Goal: Information Seeking & Learning: Find specific fact

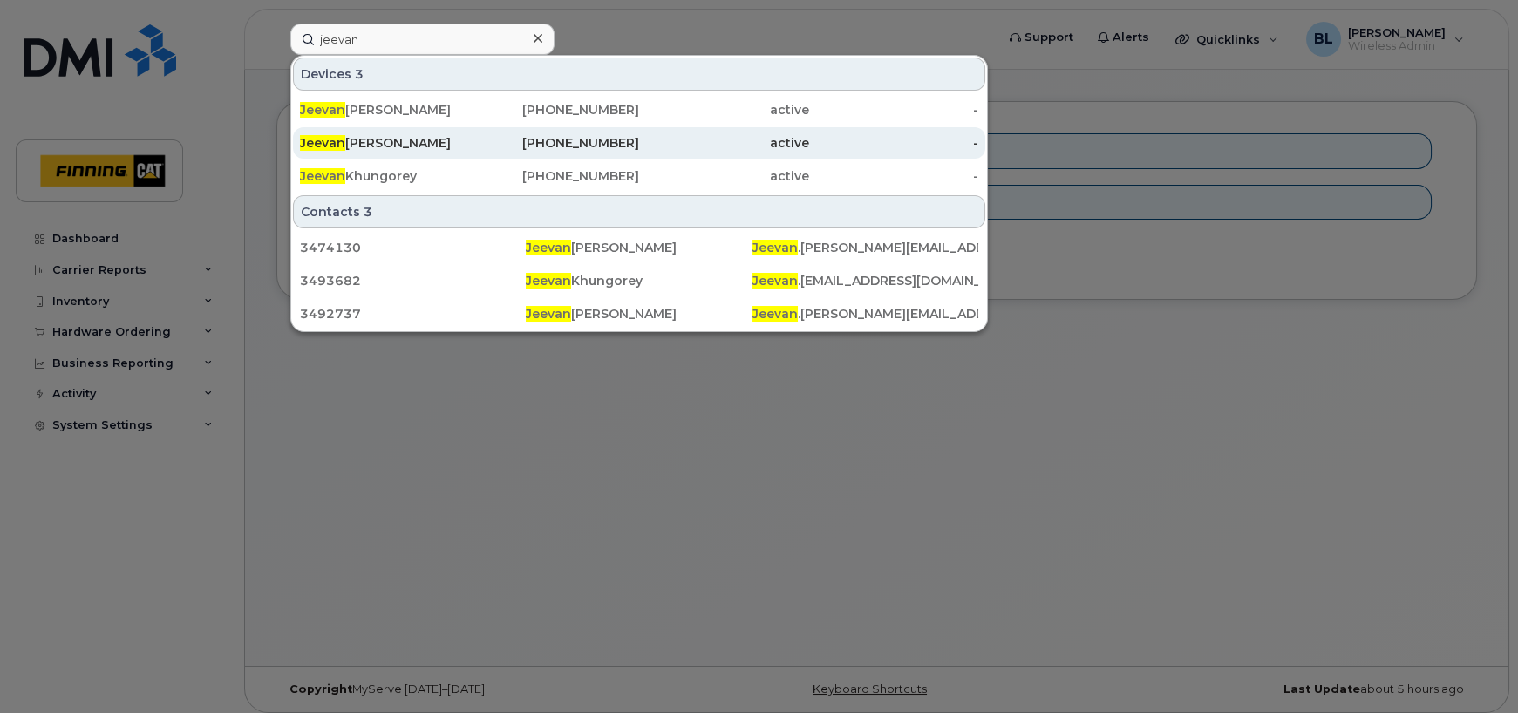
type input "jeevan"
click at [382, 140] on div "Jeevan Dhaliwal" at bounding box center [385, 142] width 170 height 17
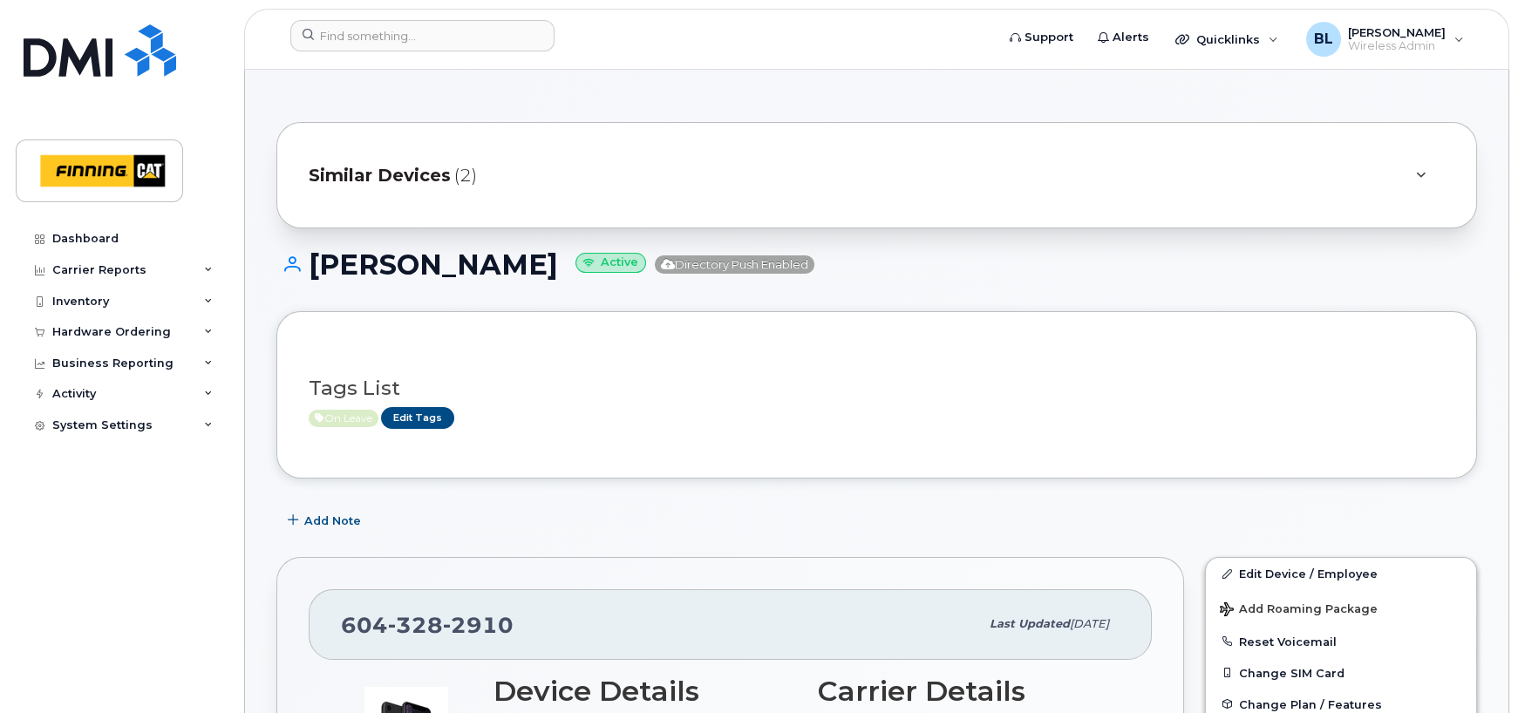
click at [651, 614] on div "604 328 2910" at bounding box center [660, 624] width 638 height 37
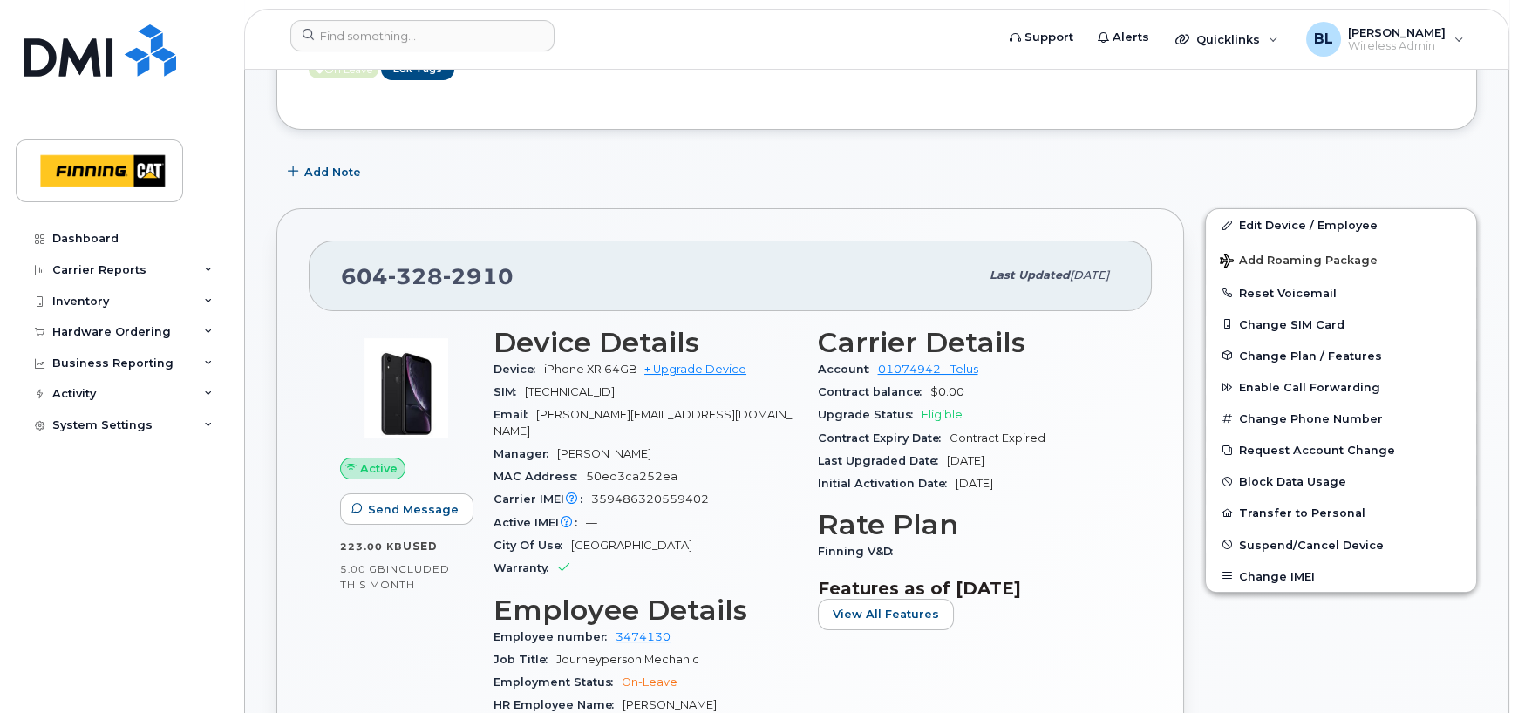
scroll to position [465, 0]
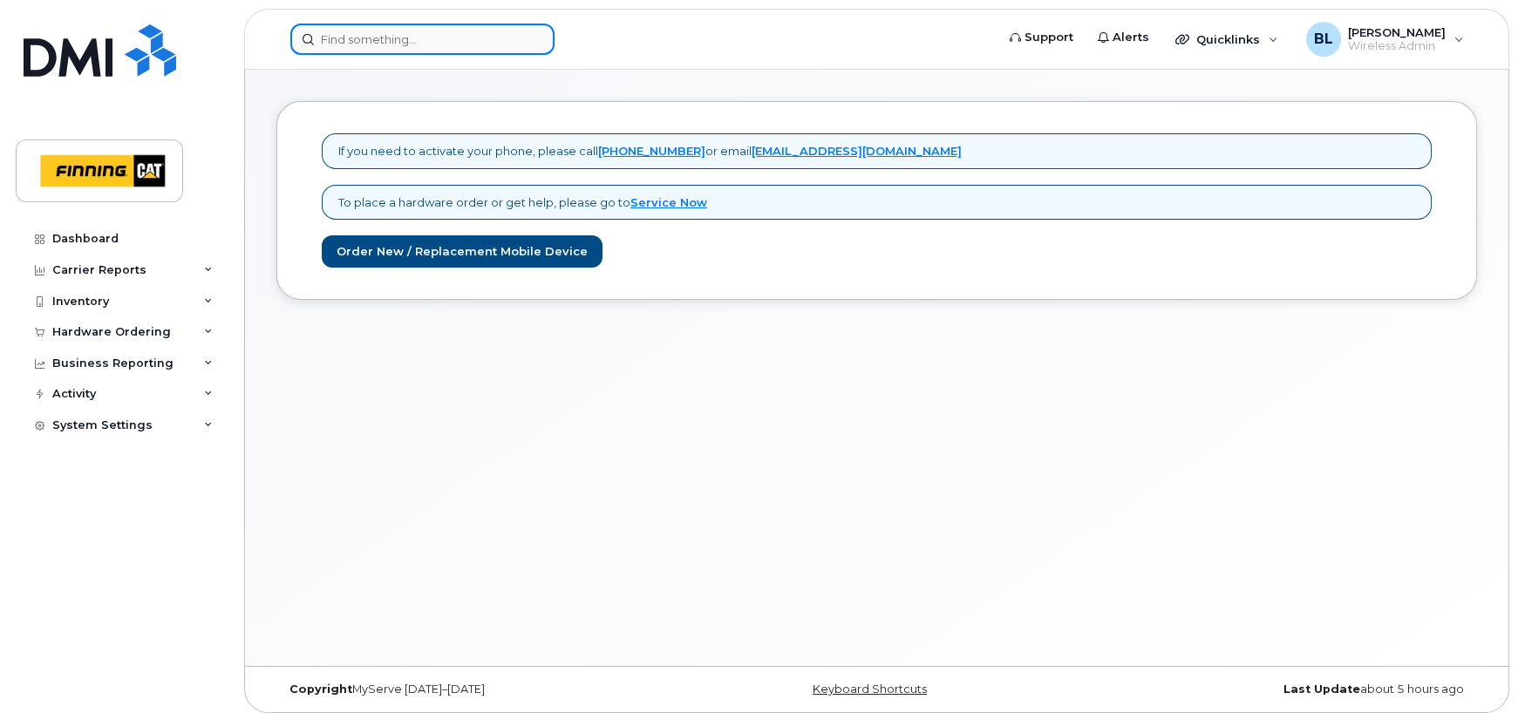
click at [377, 39] on input at bounding box center [422, 39] width 264 height 31
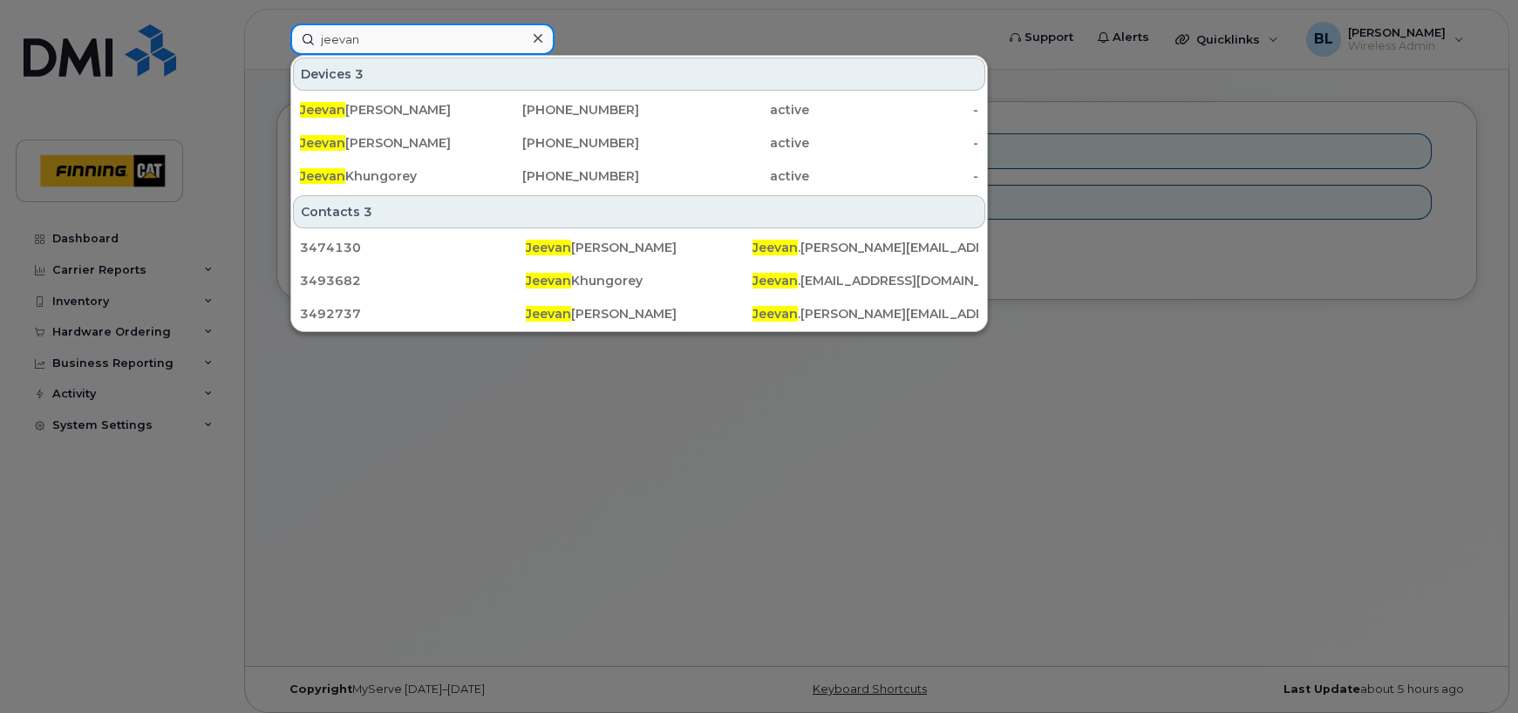
type input "jeevan"
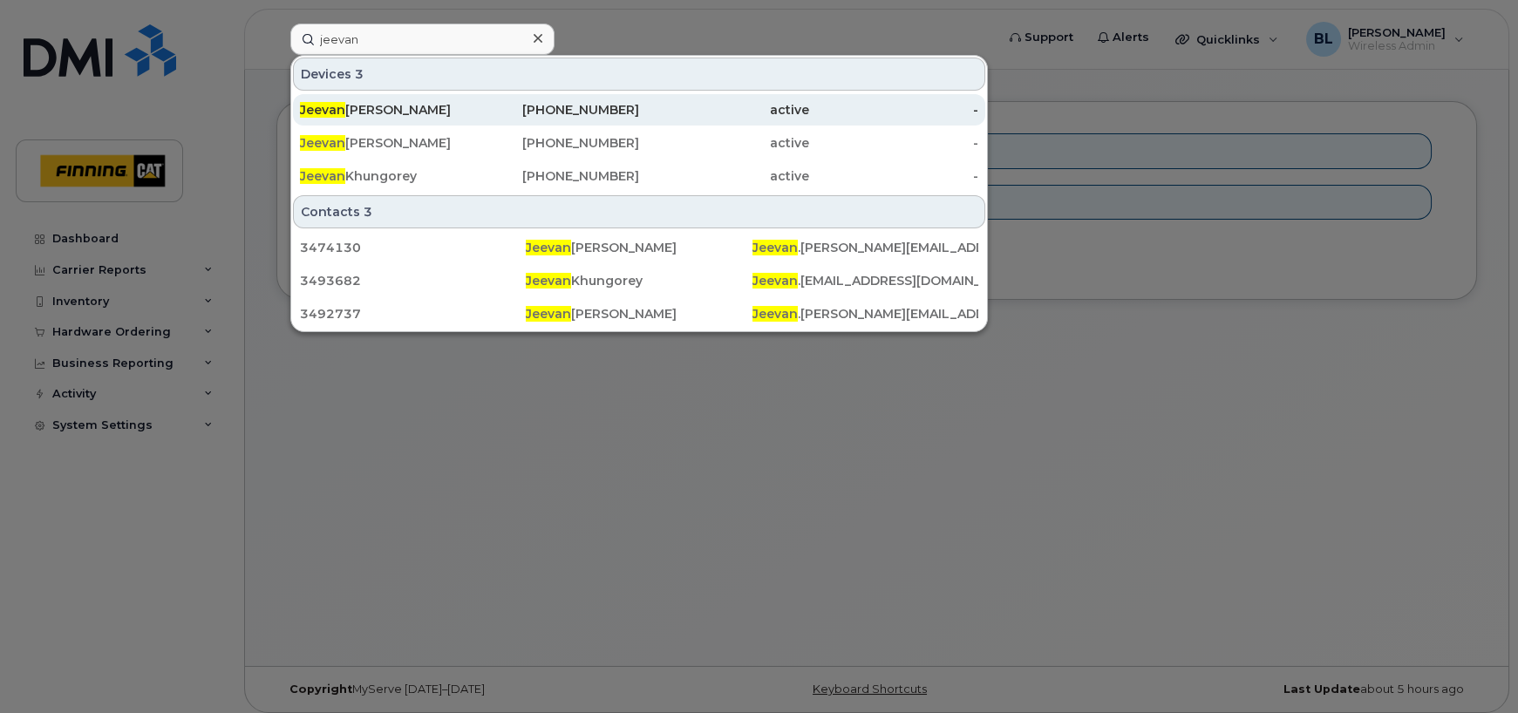
click at [602, 100] on div "672-727-1287" at bounding box center [555, 109] width 170 height 31
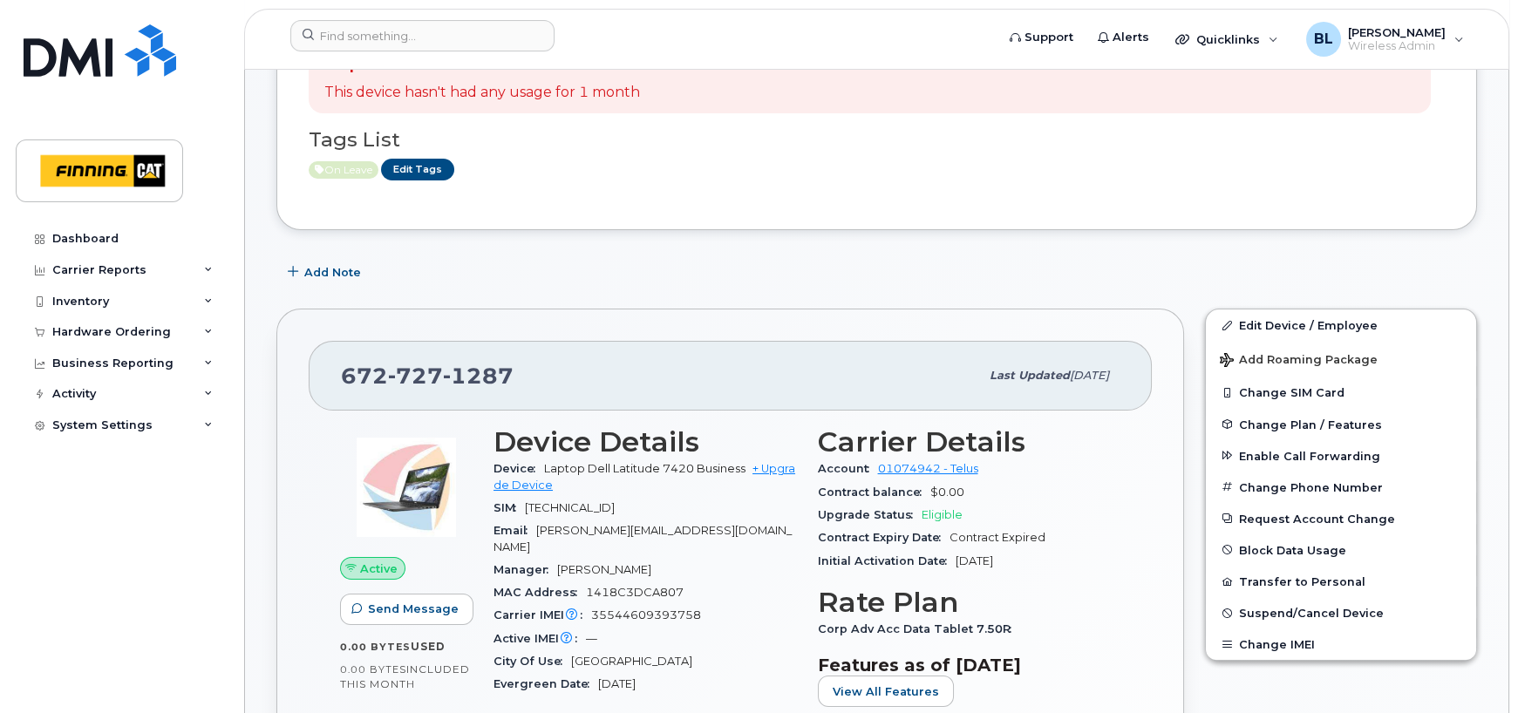
scroll to position [349, 0]
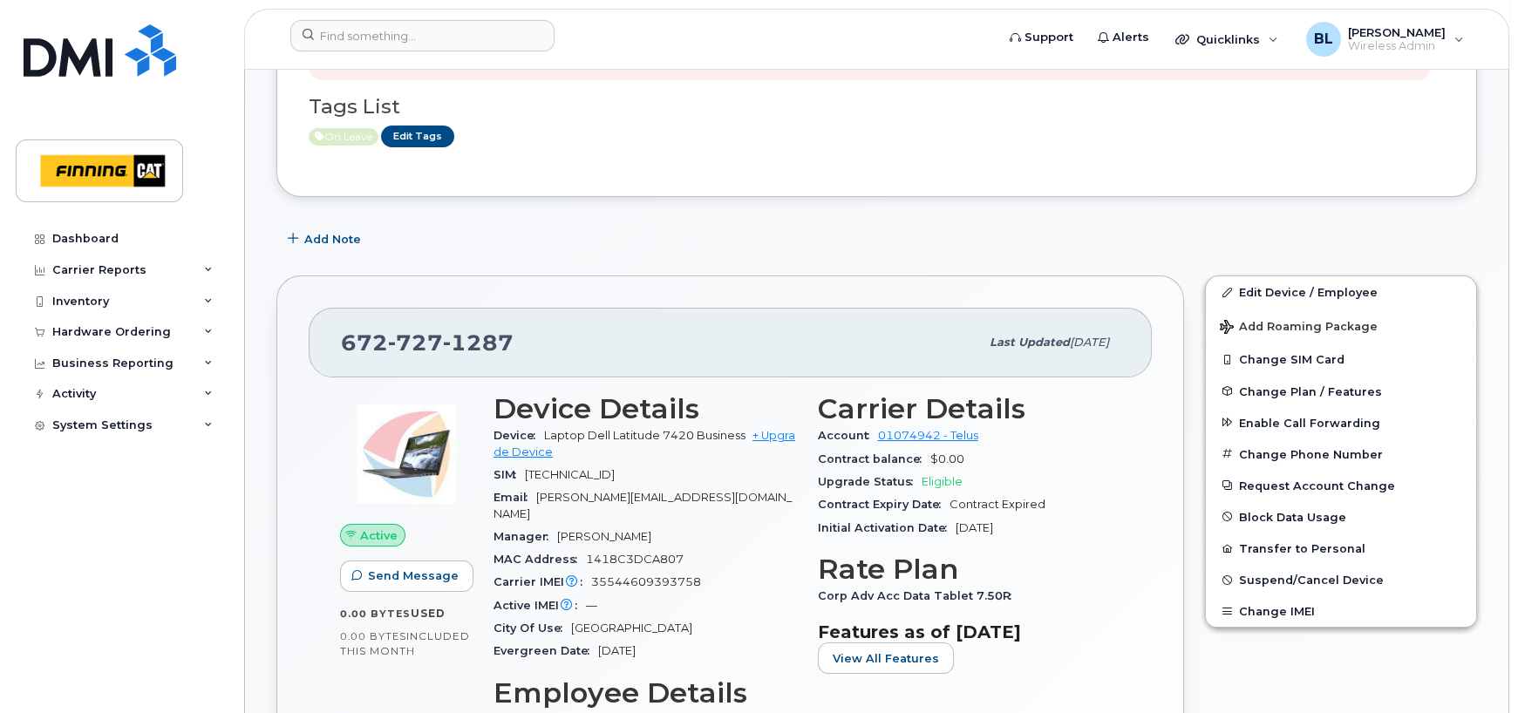
click at [522, 319] on div "672 727 1287 Last updated Aug 05, 2025" at bounding box center [730, 343] width 843 height 70
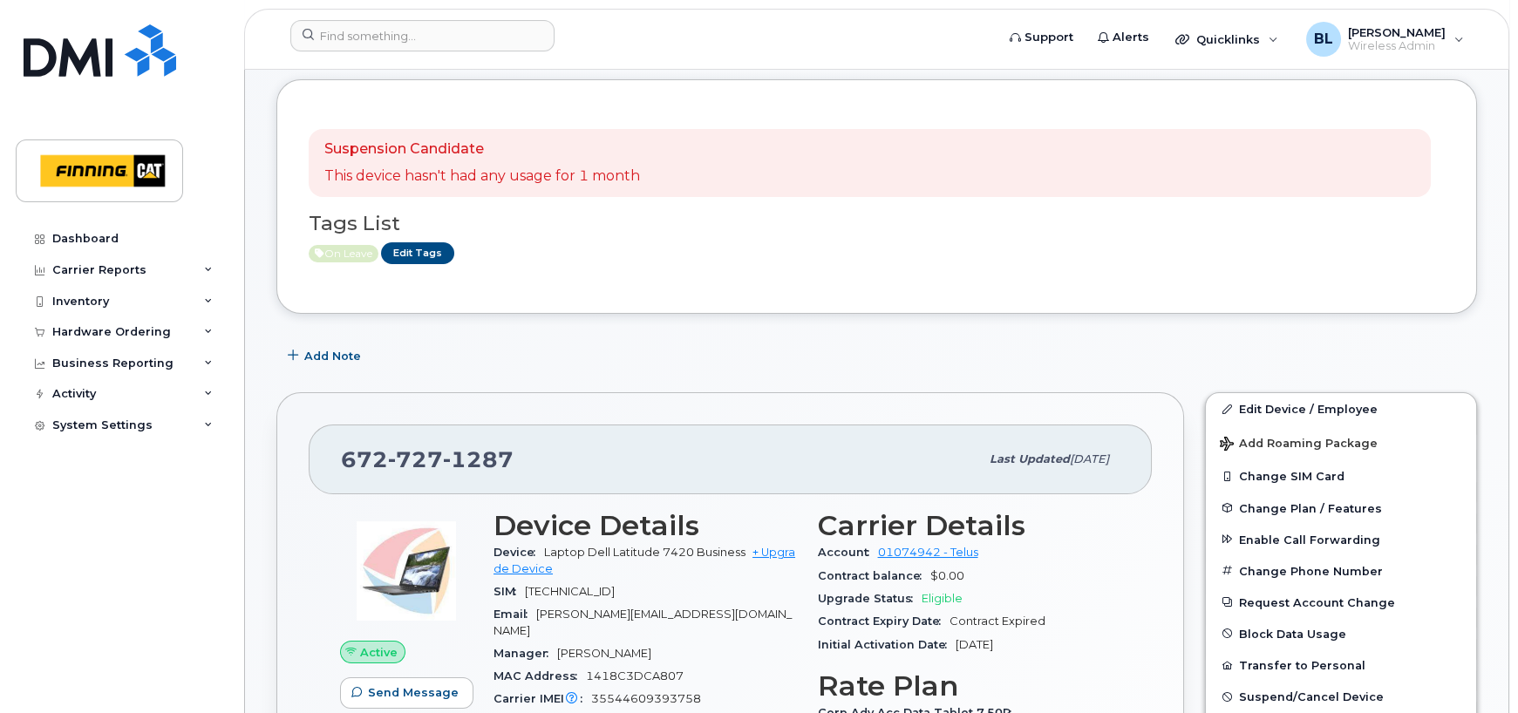
click at [1073, 642] on div "Initial Activation Date Sep 27, 2024" at bounding box center [969, 645] width 303 height 23
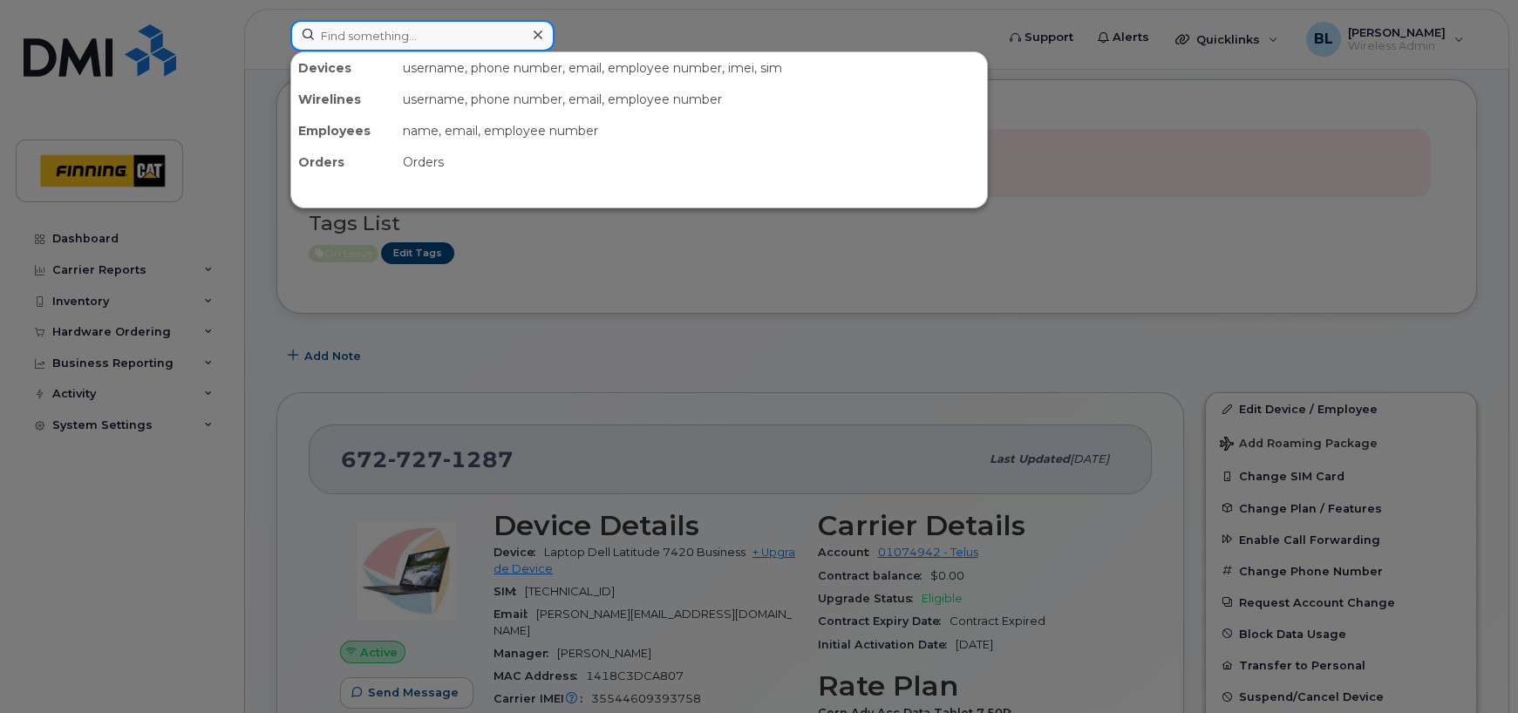
click at [450, 29] on input at bounding box center [422, 35] width 264 height 31
type input "6043282910"
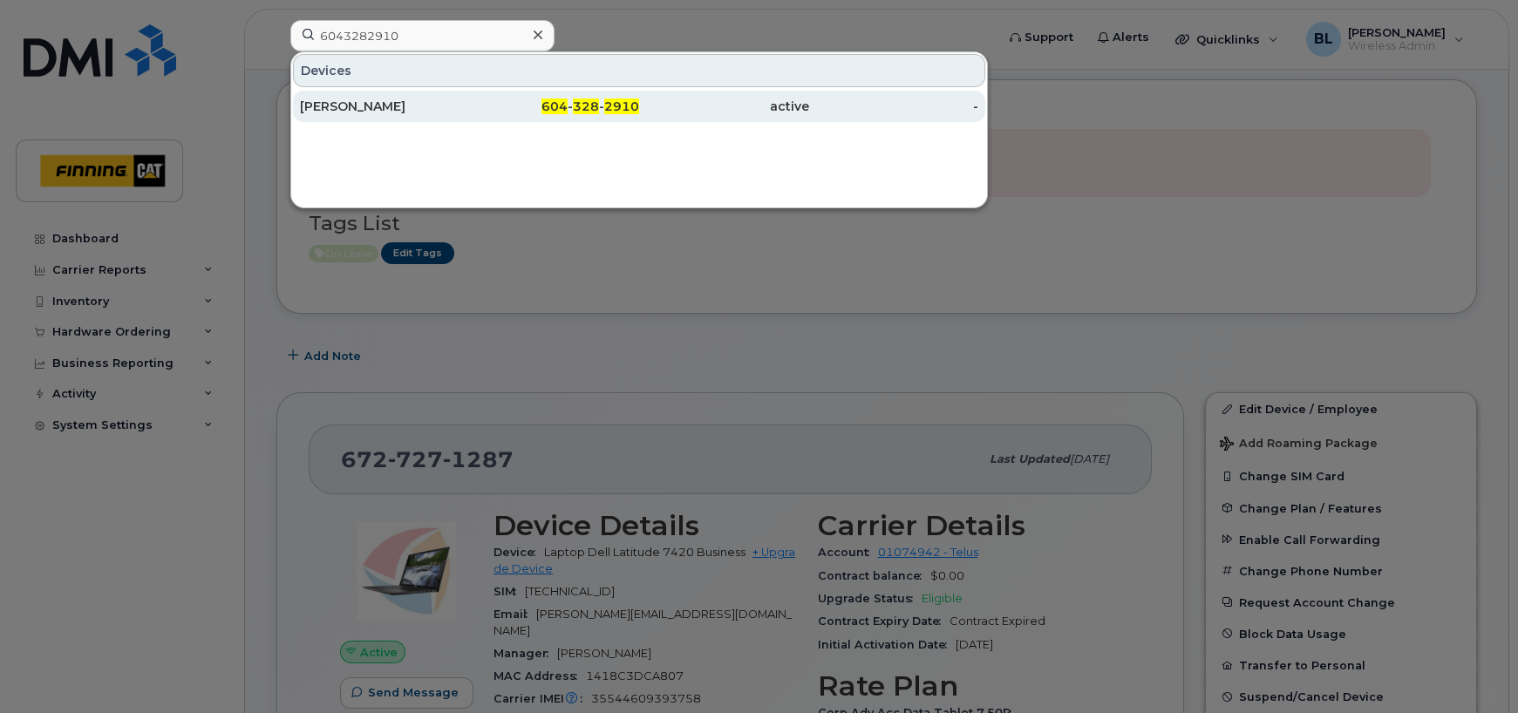
click at [453, 99] on div "[PERSON_NAME]" at bounding box center [385, 106] width 170 height 17
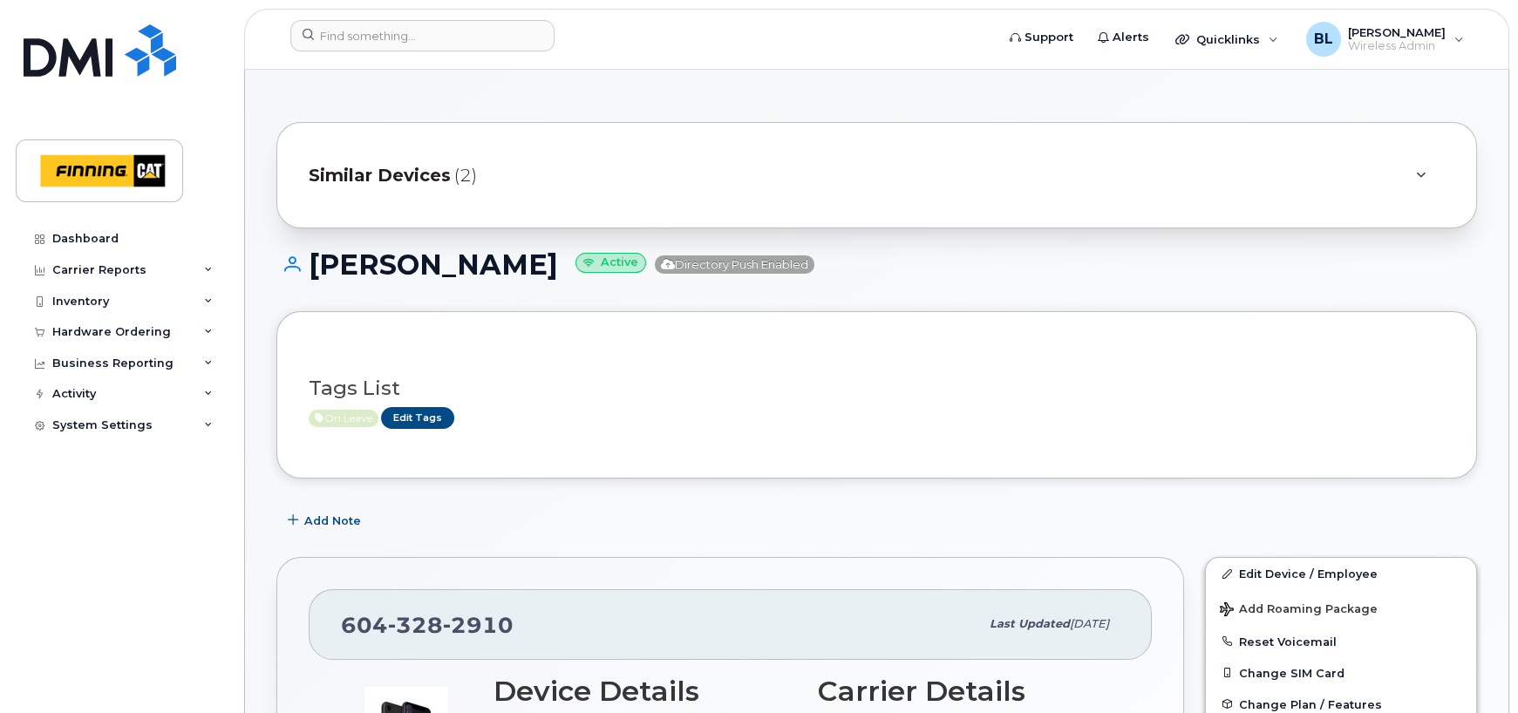
click at [515, 518] on div "Add Note" at bounding box center [876, 520] width 1201 height 31
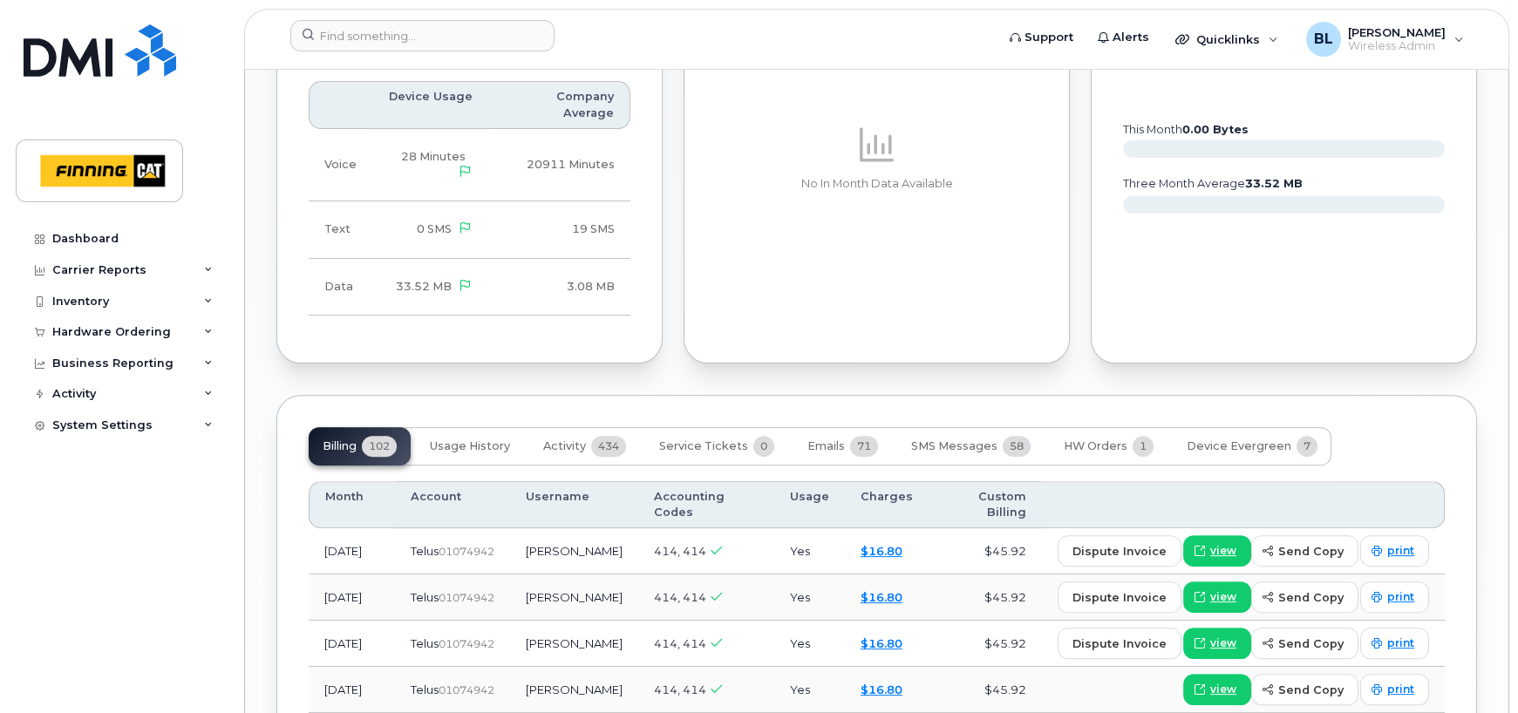
scroll to position [1744, 0]
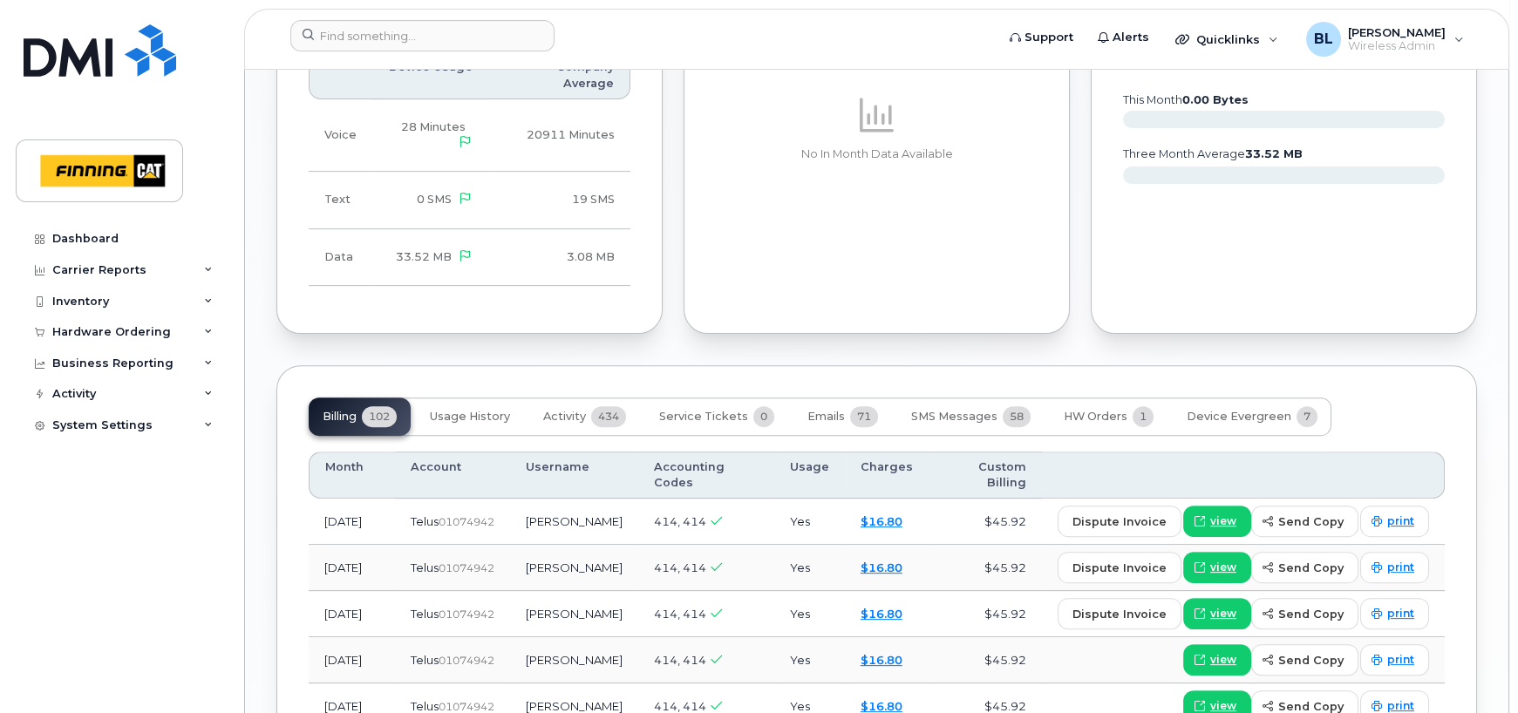
click at [1510, 551] on body "Support Alerts Quicklinks Suspend / Cancel Device Change SIM Card Enable Call F…" at bounding box center [759, 47] width 1518 height 3583
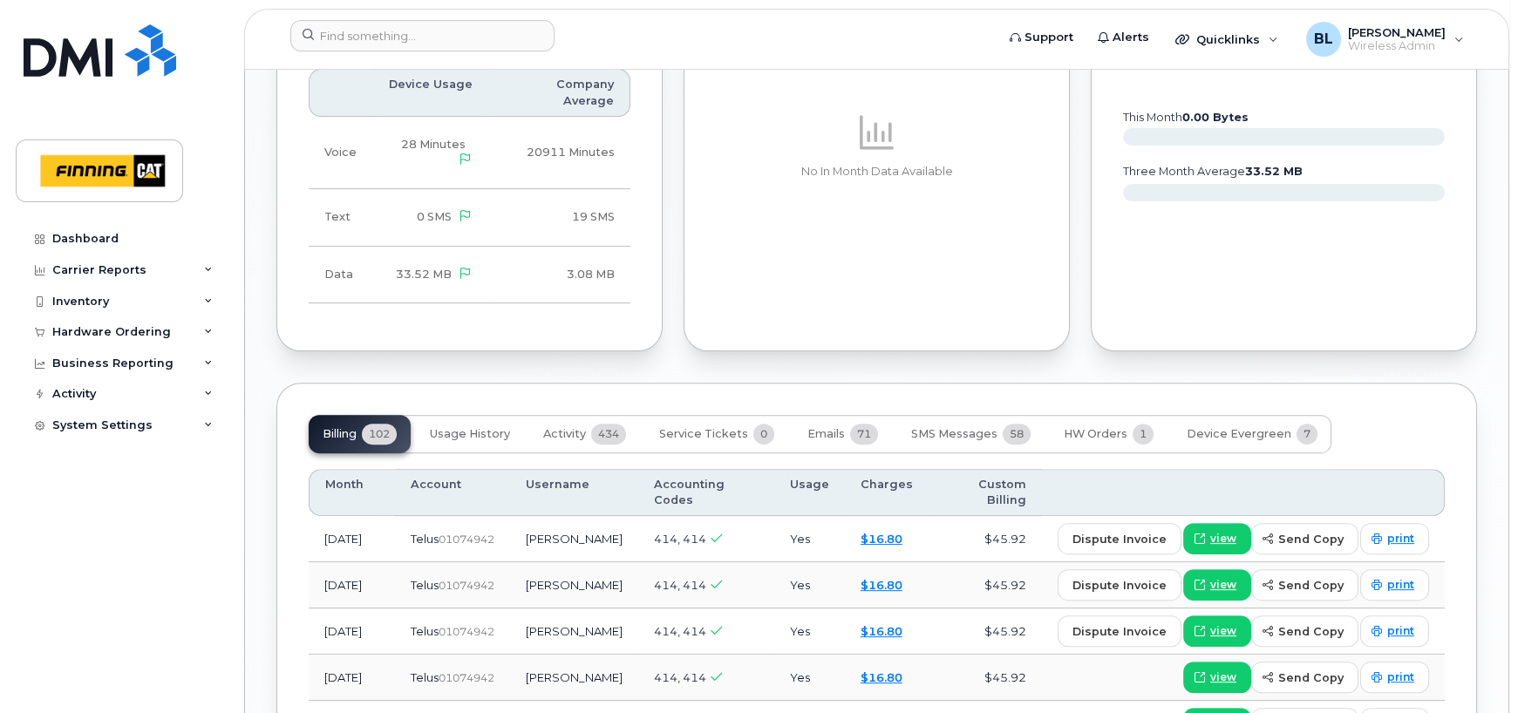
scroll to position [1860, 0]
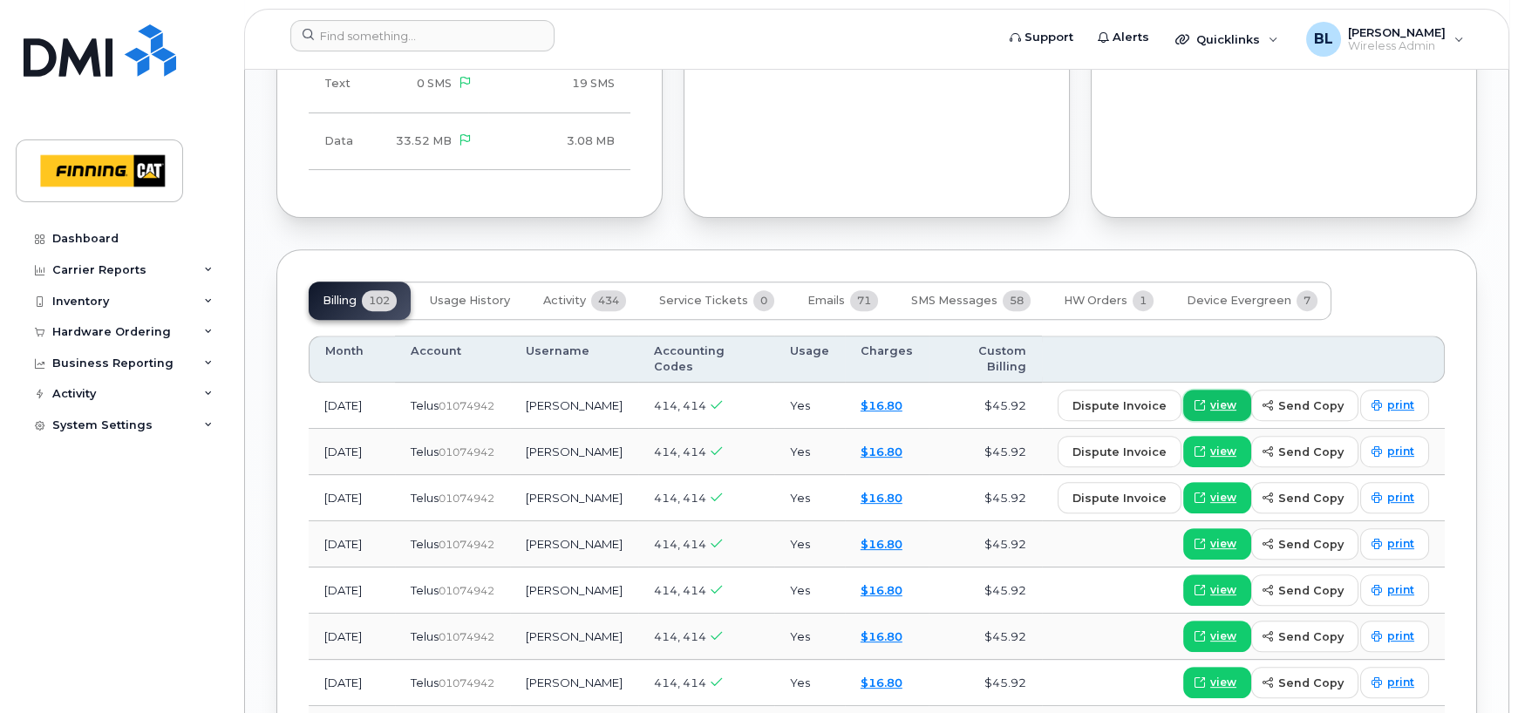
click at [1241, 390] on link "view" at bounding box center [1217, 405] width 68 height 31
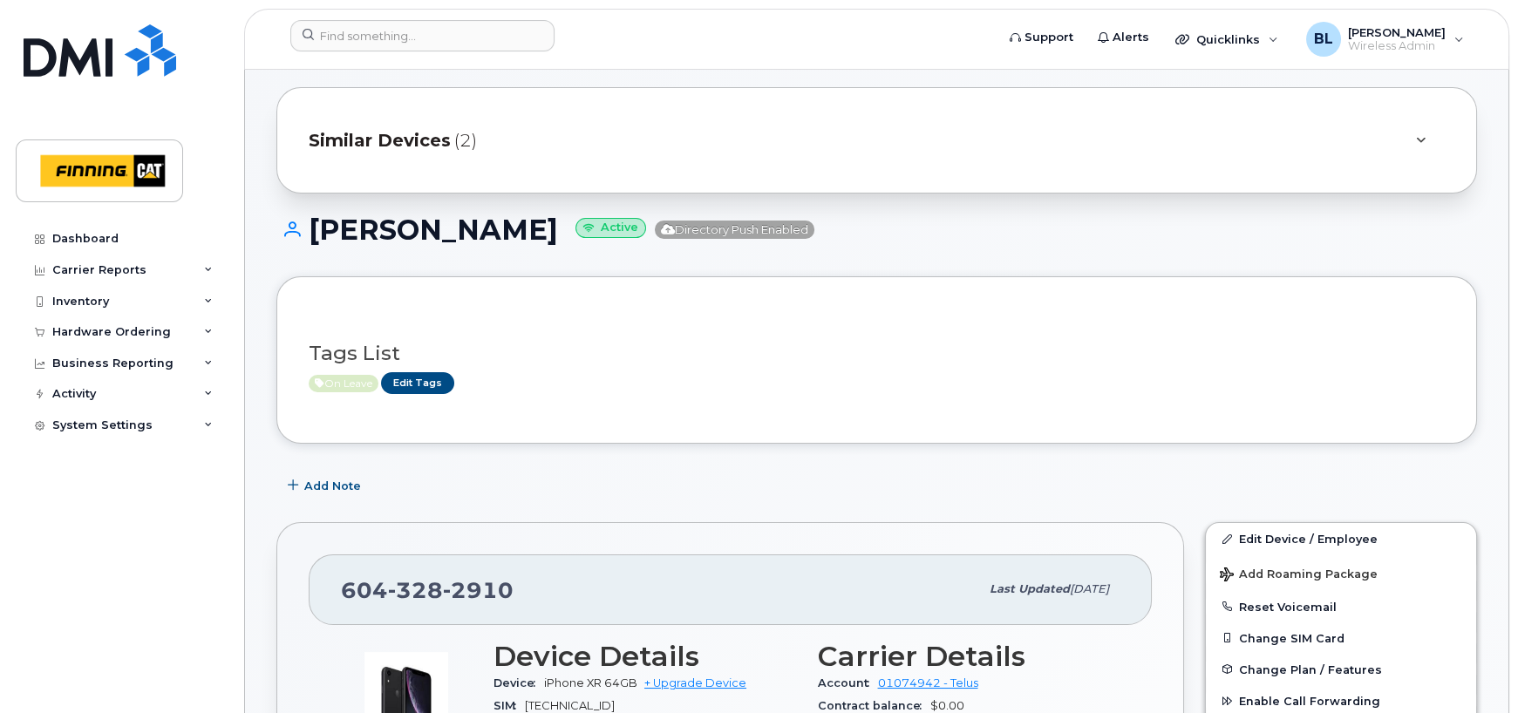
scroll to position [0, 0]
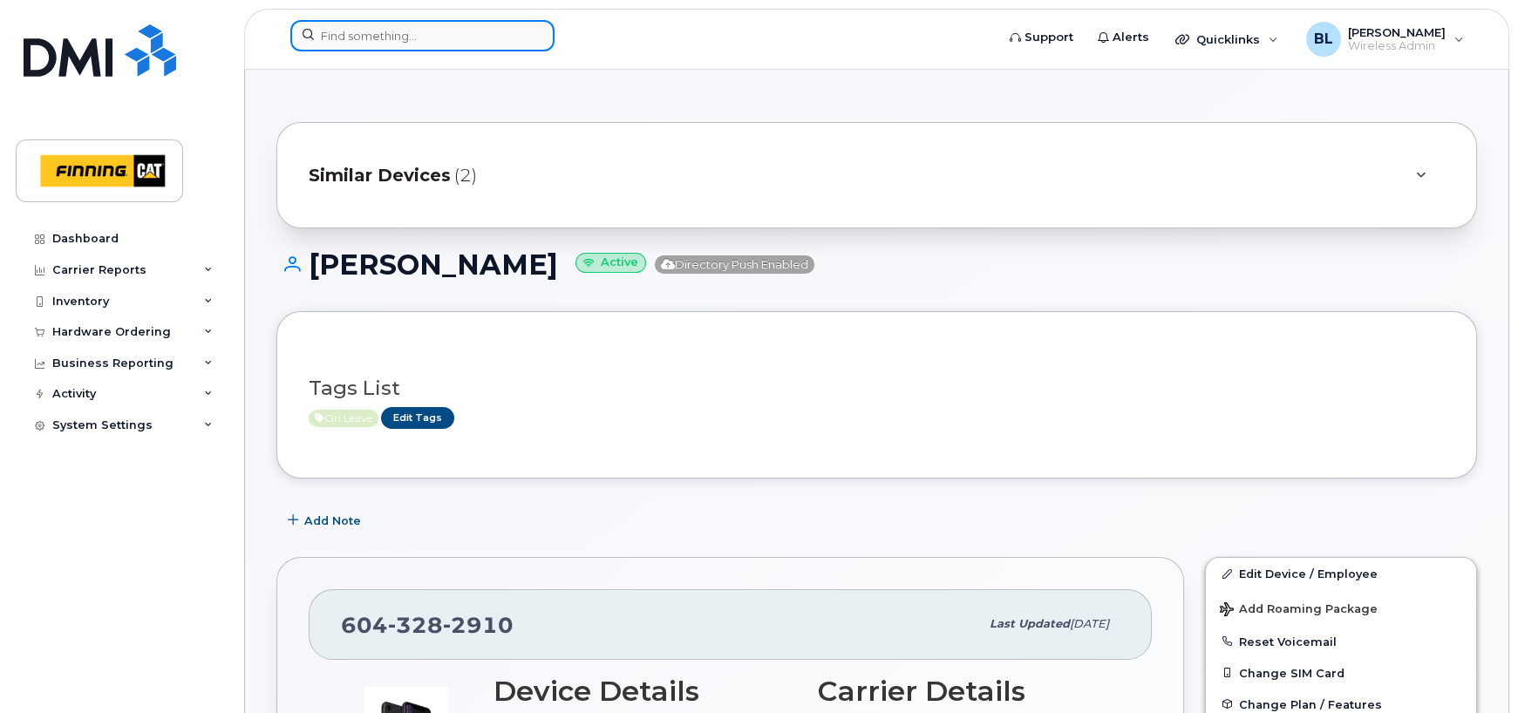
click at [367, 36] on input at bounding box center [422, 35] width 264 height 31
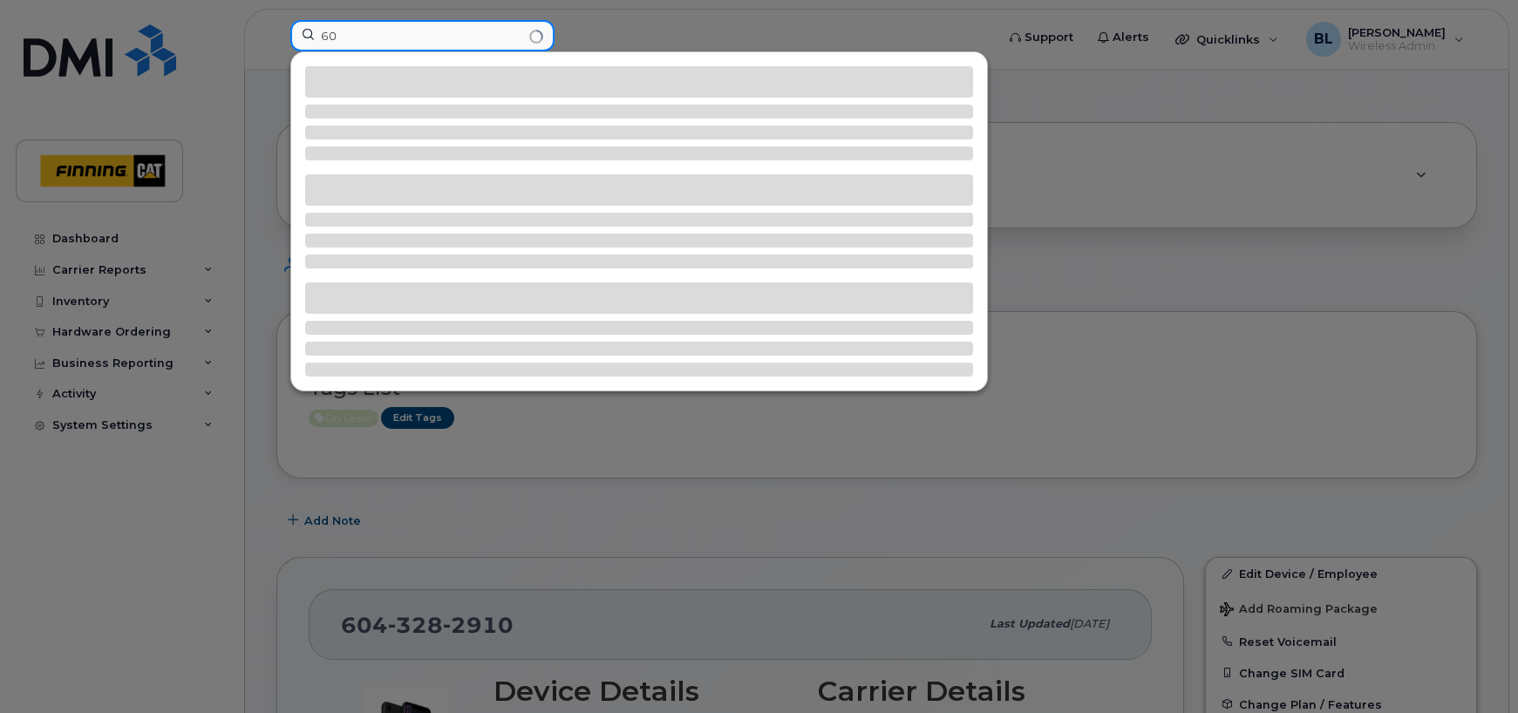
type input "6"
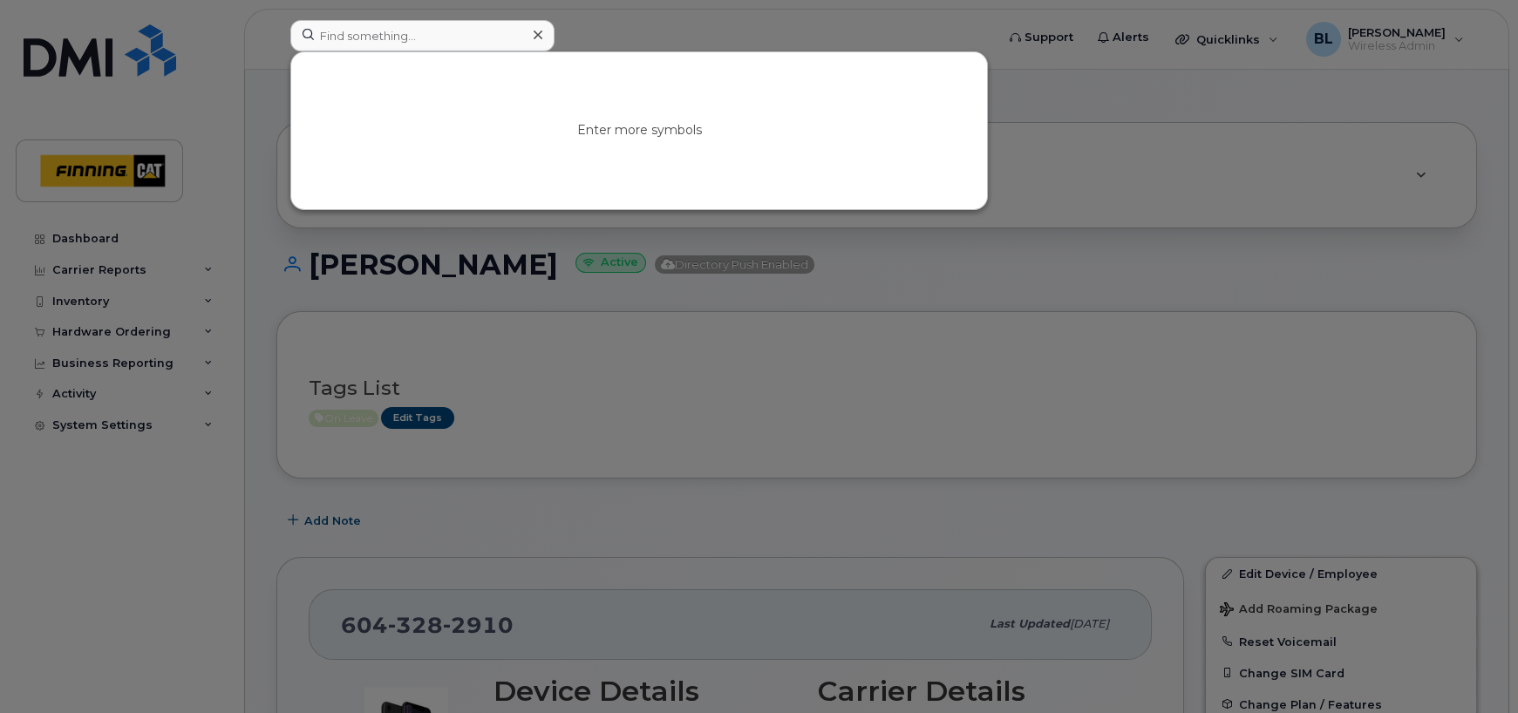
click at [956, 271] on div at bounding box center [759, 356] width 1518 height 713
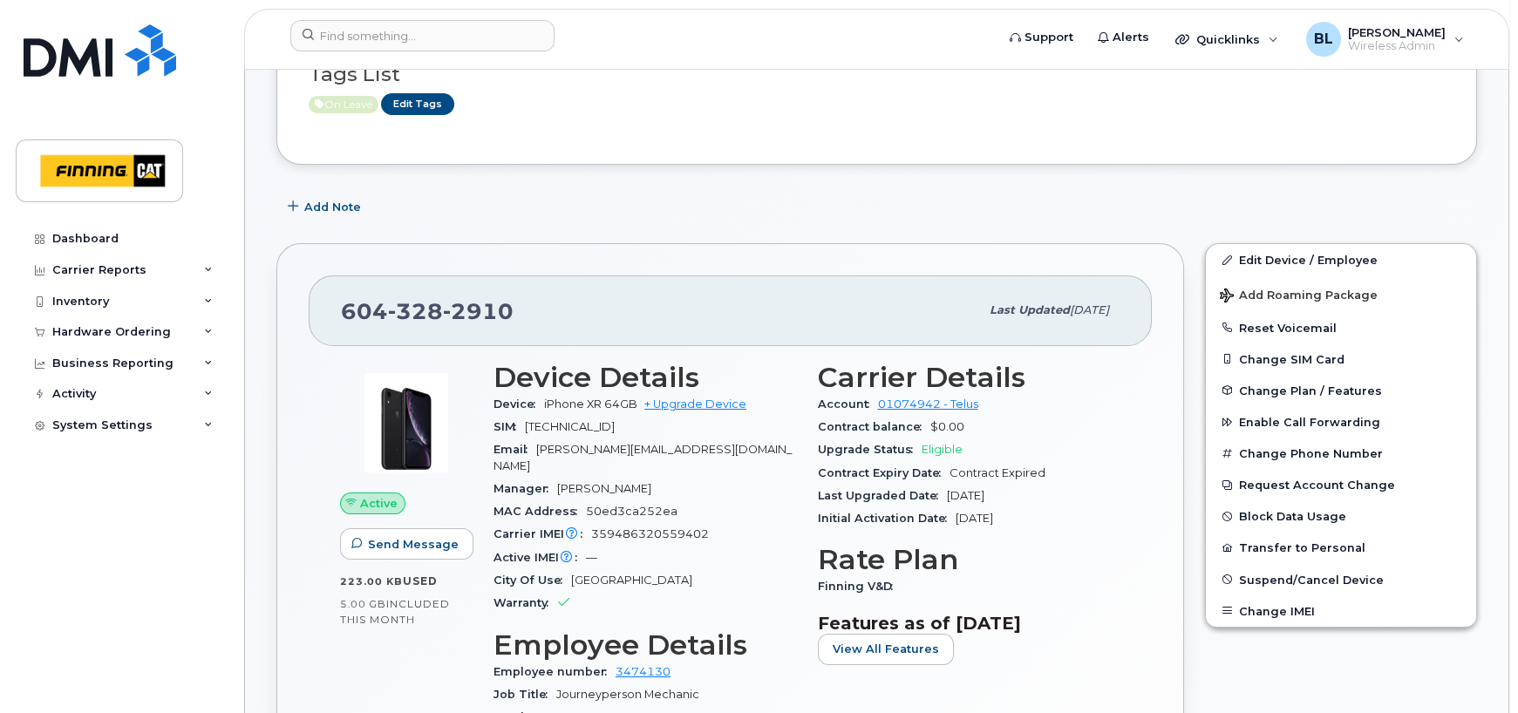
scroll to position [349, 0]
